Goal: Task Accomplishment & Management: Use online tool/utility

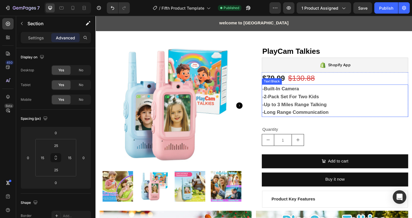
click at [291, 103] on strong "-2-Pack Set For Two Kids" at bounding box center [304, 103] width 61 height 6
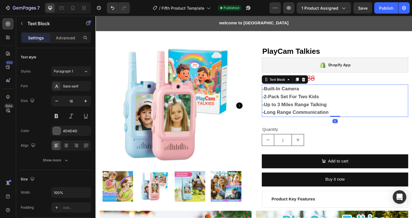
click at [291, 103] on strong "-2-Pack Set For Two Kids" at bounding box center [304, 103] width 61 height 6
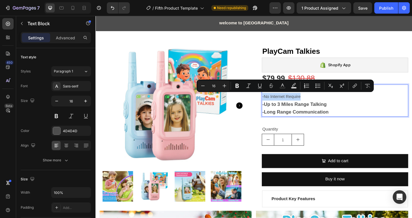
drag, startPoint x: 314, startPoint y: 101, endPoint x: 273, endPoint y: 104, distance: 41.8
click at [274, 104] on p "-No Internet Require" at bounding box center [352, 103] width 156 height 8
click at [237, 87] on icon "Editor contextual toolbar" at bounding box center [236, 86] width 3 height 4
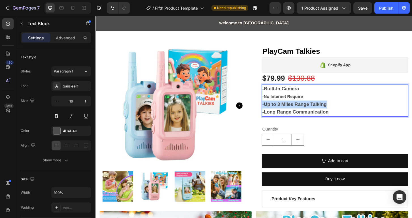
drag, startPoint x: 342, startPoint y: 109, endPoint x: 273, endPoint y: 113, distance: 69.0
click at [274, 113] on p "-Up to 3 Miles Range Talking" at bounding box center [352, 111] width 156 height 8
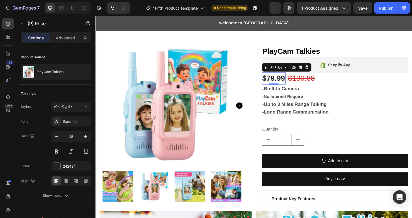
click at [281, 85] on div "$79.99" at bounding box center [286, 83] width 25 height 13
click at [317, 102] on p "-No Internet Require" at bounding box center [352, 103] width 156 height 8
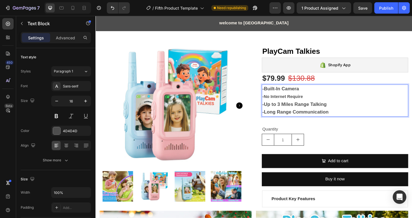
click at [315, 102] on strong "-No Internet Require" at bounding box center [296, 102] width 44 height 5
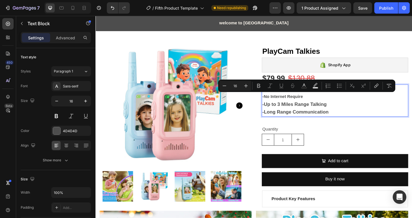
click at [315, 102] on strong "-No Internet Require" at bounding box center [296, 102] width 44 height 5
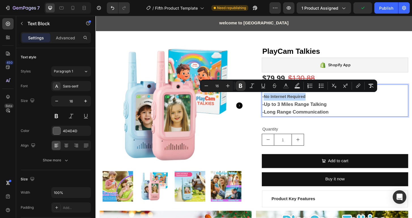
drag, startPoint x: 319, startPoint y: 102, endPoint x: 274, endPoint y: 104, distance: 45.1
click at [274, 104] on p "-No Internet Required" at bounding box center [352, 103] width 156 height 8
click at [227, 88] on icon "Editor contextual toolbar" at bounding box center [228, 86] width 6 height 6
type input "18"
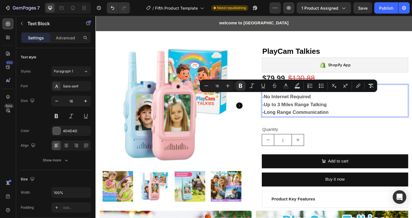
click at [351, 107] on p "-Up to 3 Miles Range Talking" at bounding box center [352, 111] width 156 height 8
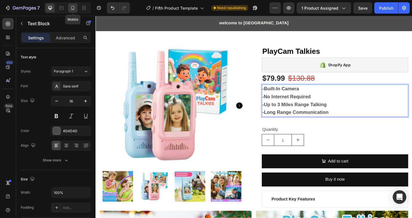
click at [73, 9] on icon at bounding box center [72, 9] width 1 height 1
type input "14"
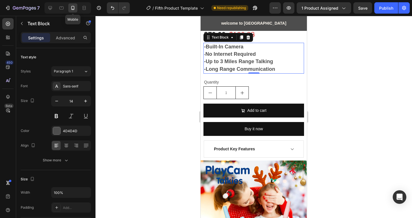
scroll to position [173, 0]
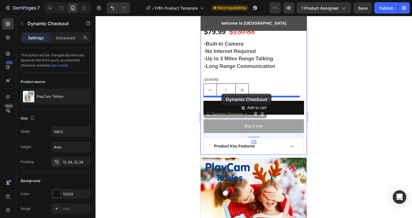
drag, startPoint x: 222, startPoint y: 118, endPoint x: 221, endPoint y: 94, distance: 24.4
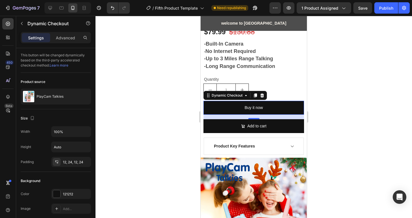
click at [341, 103] on div at bounding box center [253, 117] width 316 height 202
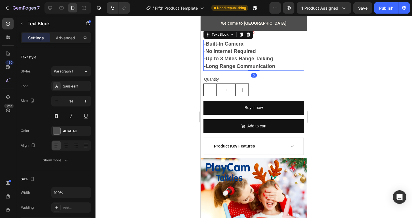
click at [232, 63] on strong "-Long Range Communication" at bounding box center [239, 66] width 71 height 6
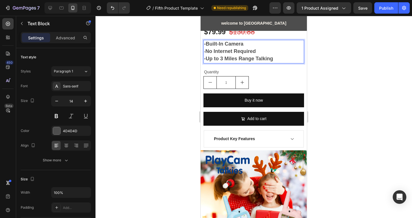
click at [355, 67] on div at bounding box center [253, 117] width 316 height 202
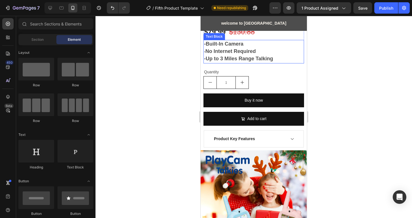
click at [248, 48] on strong "No Internet Required" at bounding box center [230, 51] width 50 height 6
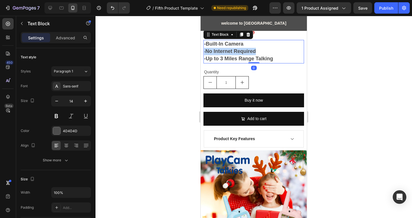
click at [248, 48] on strong "No Internet Required" at bounding box center [230, 51] width 50 height 6
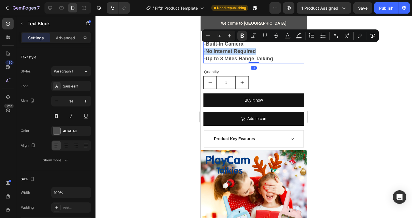
click at [248, 48] on strong "No Internet Required" at bounding box center [230, 51] width 50 height 6
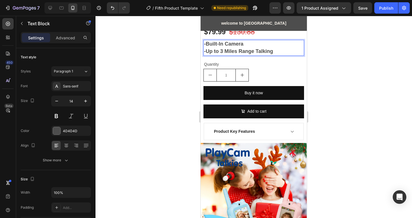
click at [233, 41] on strong "-Built-In Camera" at bounding box center [223, 44] width 39 height 6
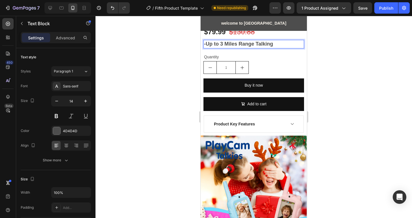
click at [350, 48] on div at bounding box center [253, 117] width 316 height 202
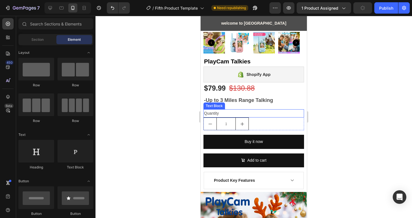
scroll to position [117, 0]
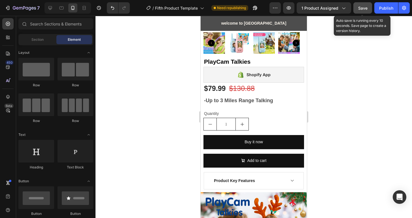
click at [367, 11] on div "Save" at bounding box center [362, 8] width 9 height 6
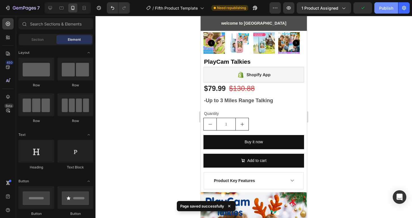
click at [384, 10] on div "Publish" at bounding box center [386, 8] width 14 height 6
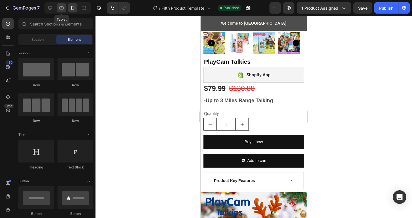
click at [60, 9] on icon at bounding box center [61, 8] width 4 height 3
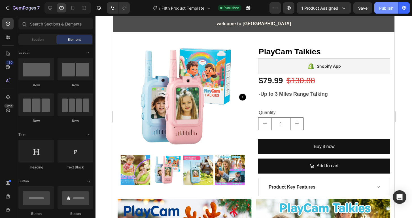
click at [392, 8] on div "Publish" at bounding box center [386, 8] width 14 height 6
